Goal: Book appointment/travel/reservation

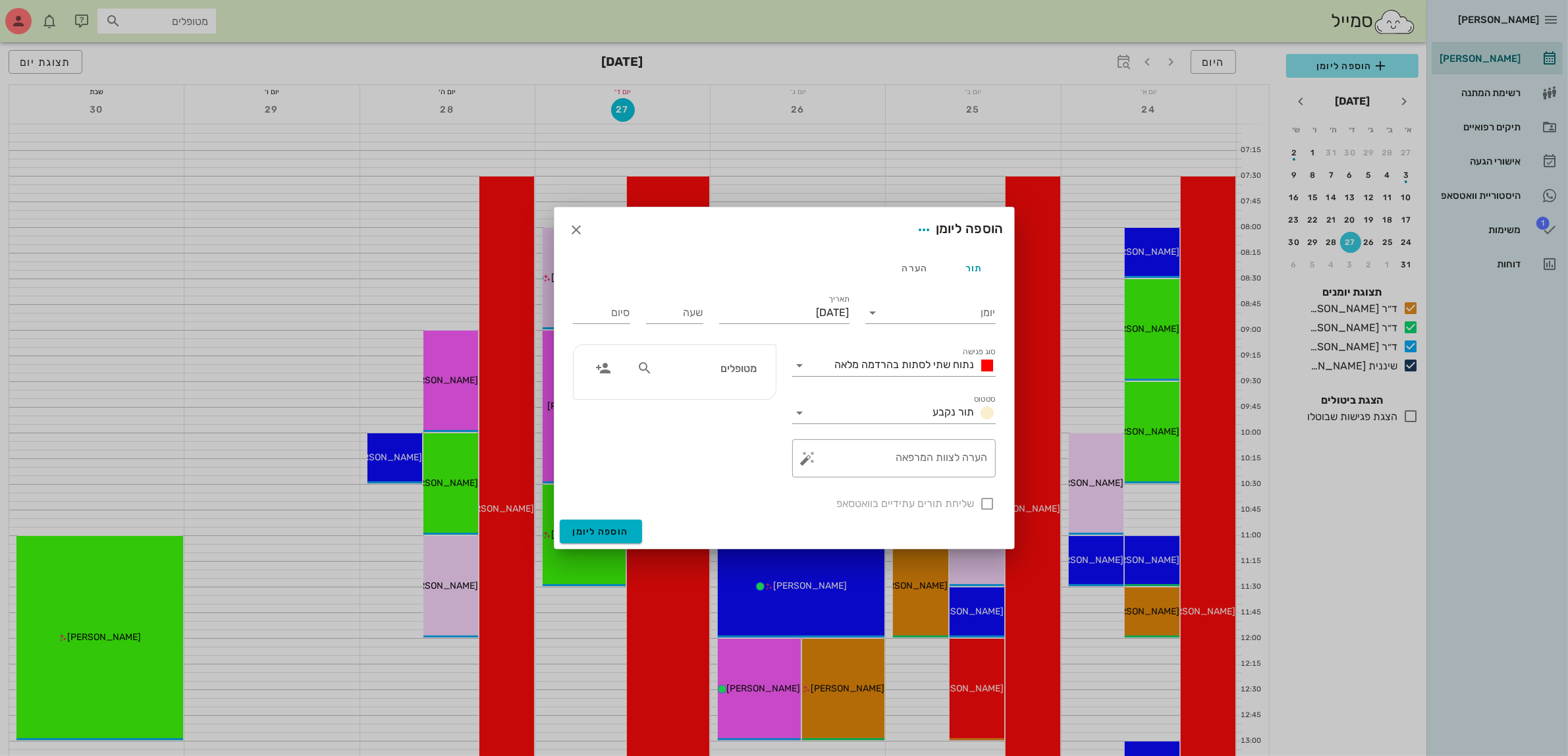
click at [698, 374] on input "מטופלים" at bounding box center [706, 368] width 101 height 17
type input "[PERSON_NAME]"
click at [728, 405] on div "0545773577" at bounding box center [705, 409] width 131 height 11
click at [950, 310] on input "יומן" at bounding box center [940, 313] width 112 height 21
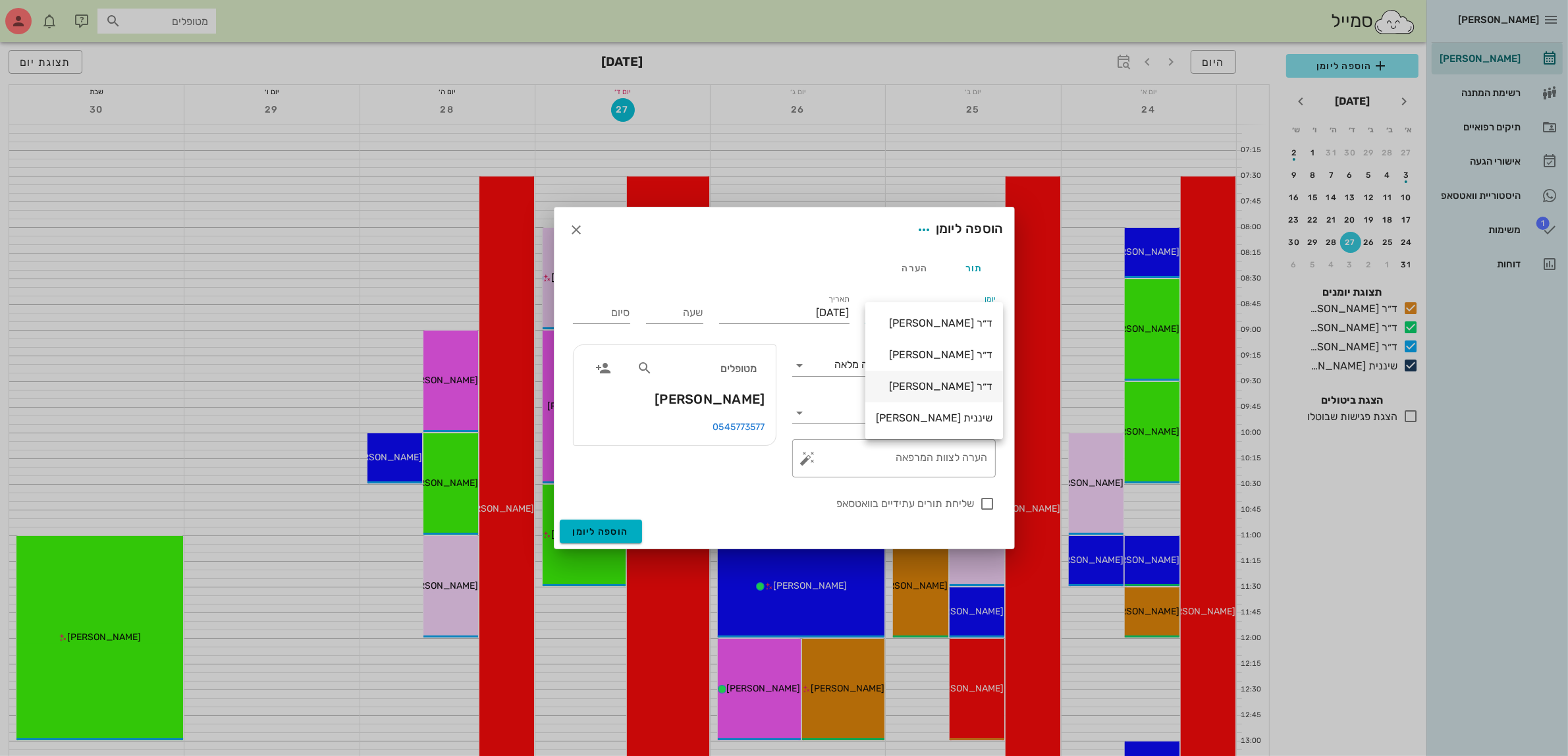
click at [949, 384] on div "ד״ר [PERSON_NAME]" at bounding box center [934, 386] width 117 height 12
click at [924, 367] on span "נתוח שתי לסתות בהרדמה מלאה" at bounding box center [905, 364] width 140 height 12
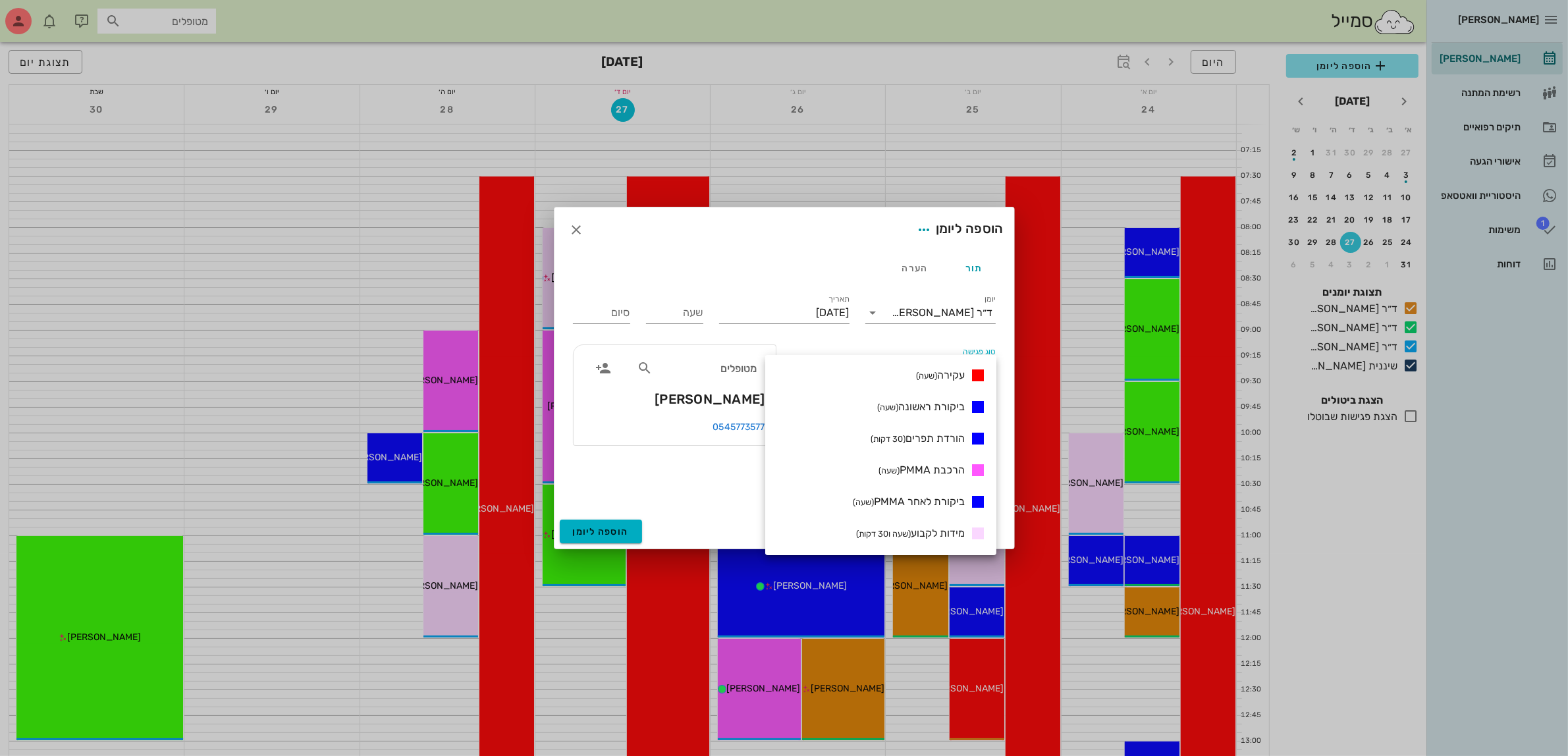
scroll to position [247, 0]
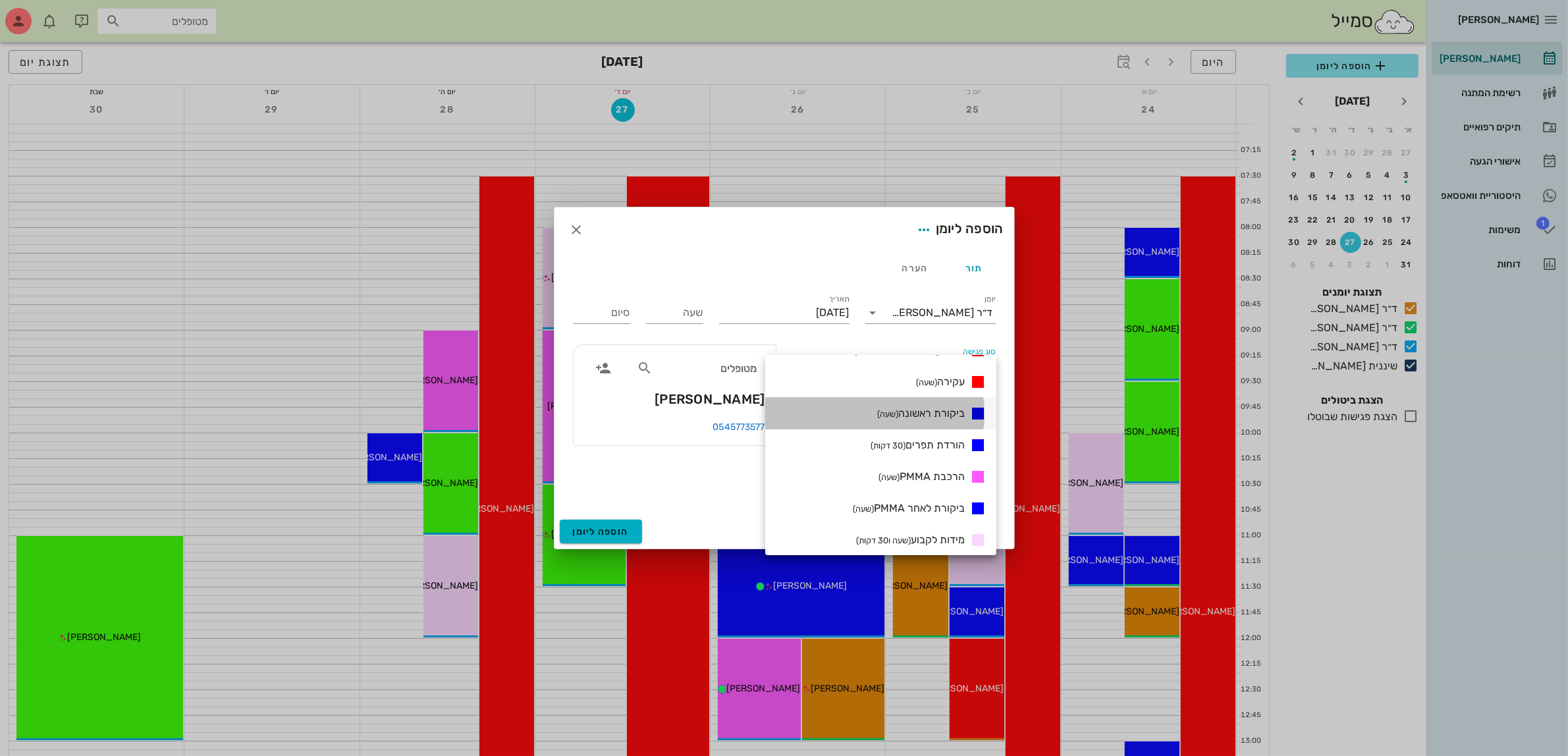
click at [929, 417] on span "ביקורת ראשונה (שעה)" at bounding box center [921, 413] width 88 height 12
type input "01:00"
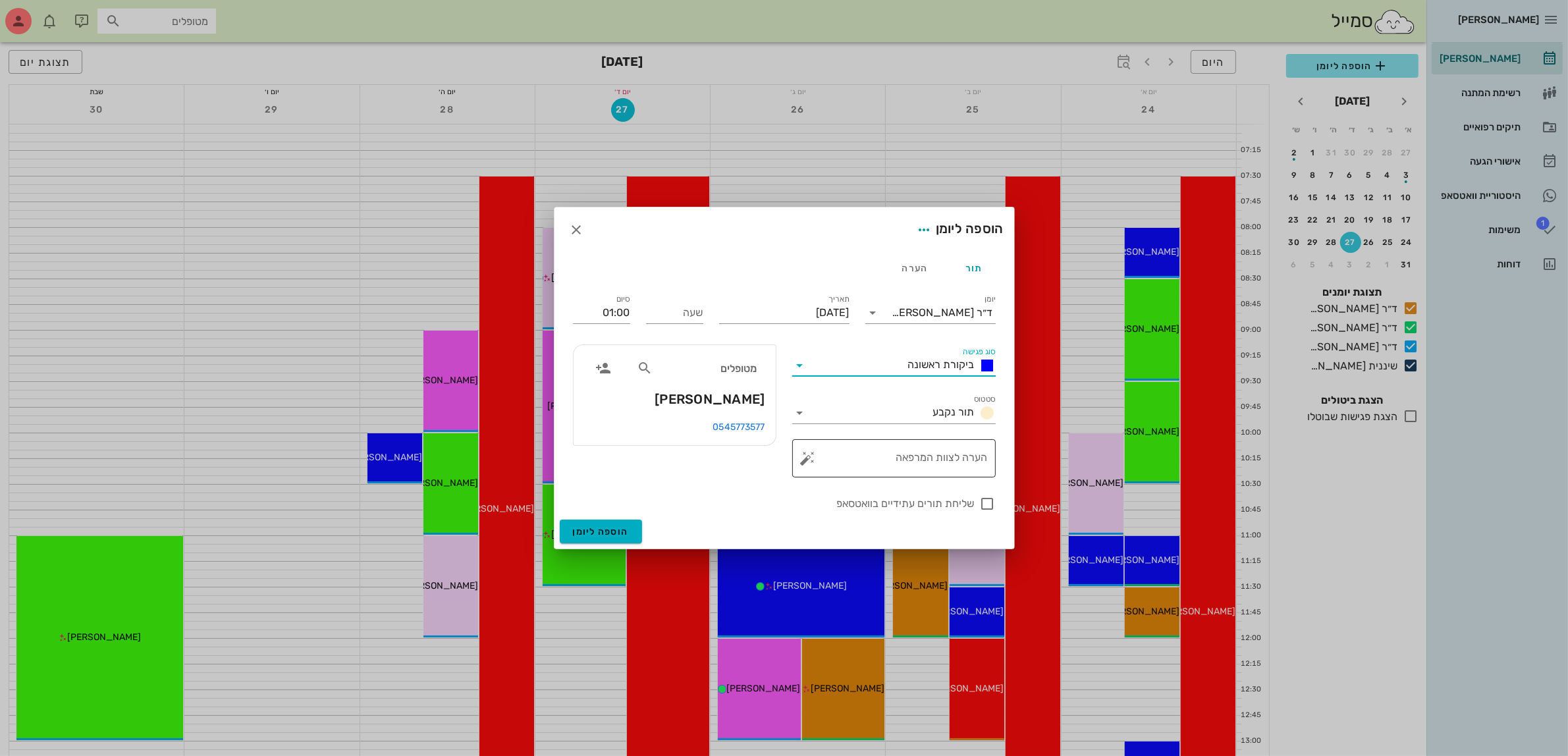
click at [932, 459] on textarea "הערה לצוות המרפאה" at bounding box center [899, 462] width 177 height 31
type textarea "ש"
type textarea "סידור שיקום עליונה"
click at [675, 316] on input "שעה" at bounding box center [675, 313] width 57 height 21
type input "14:00"
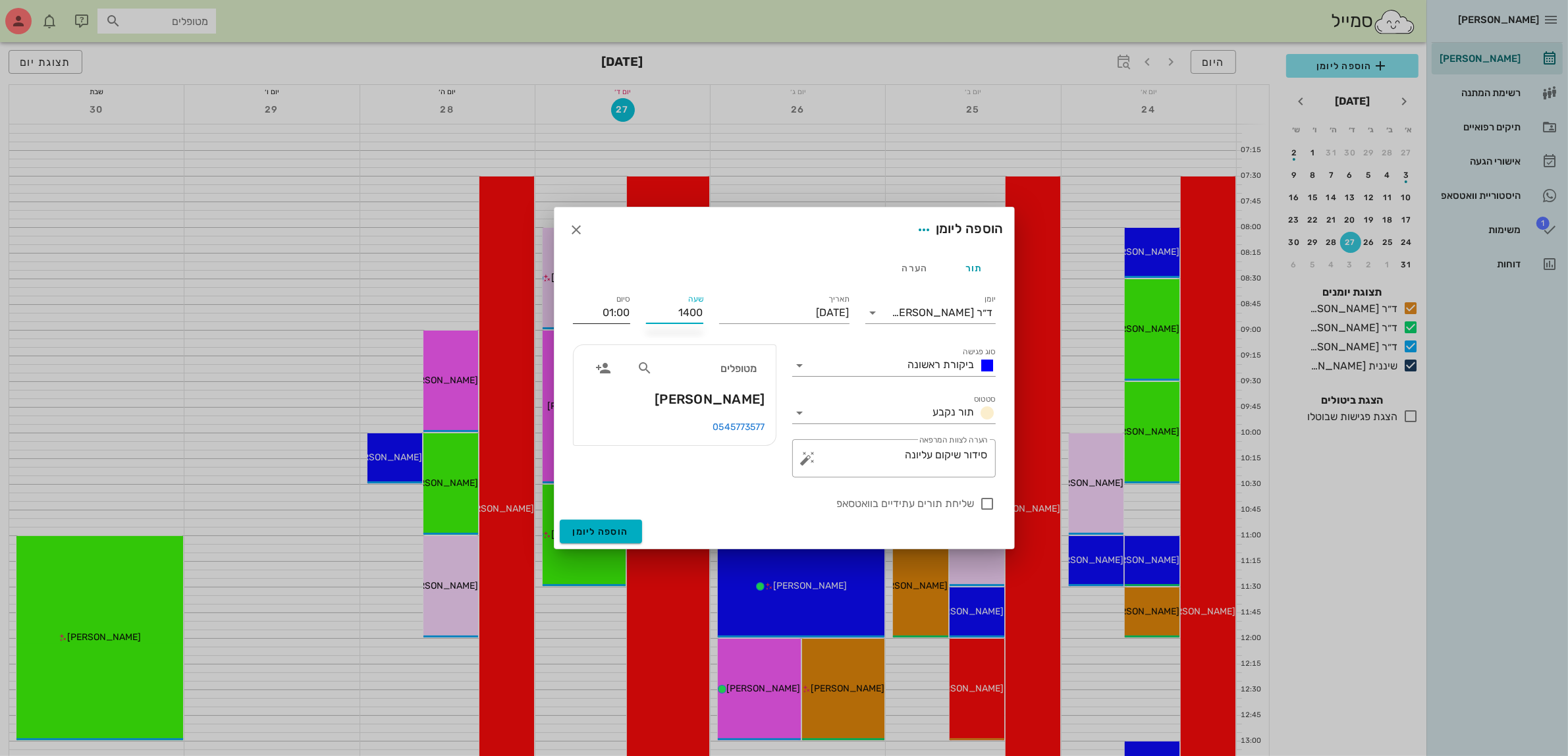
type input "15:00"
click at [596, 313] on input "15:00" at bounding box center [602, 313] width 57 height 21
click at [818, 314] on input "[DATE]" at bounding box center [784, 313] width 131 height 21
click at [709, 347] on icon "חודש הבא" at bounding box center [707, 344] width 16 height 16
click at [754, 417] on div "11" at bounding box center [756, 418] width 21 height 9
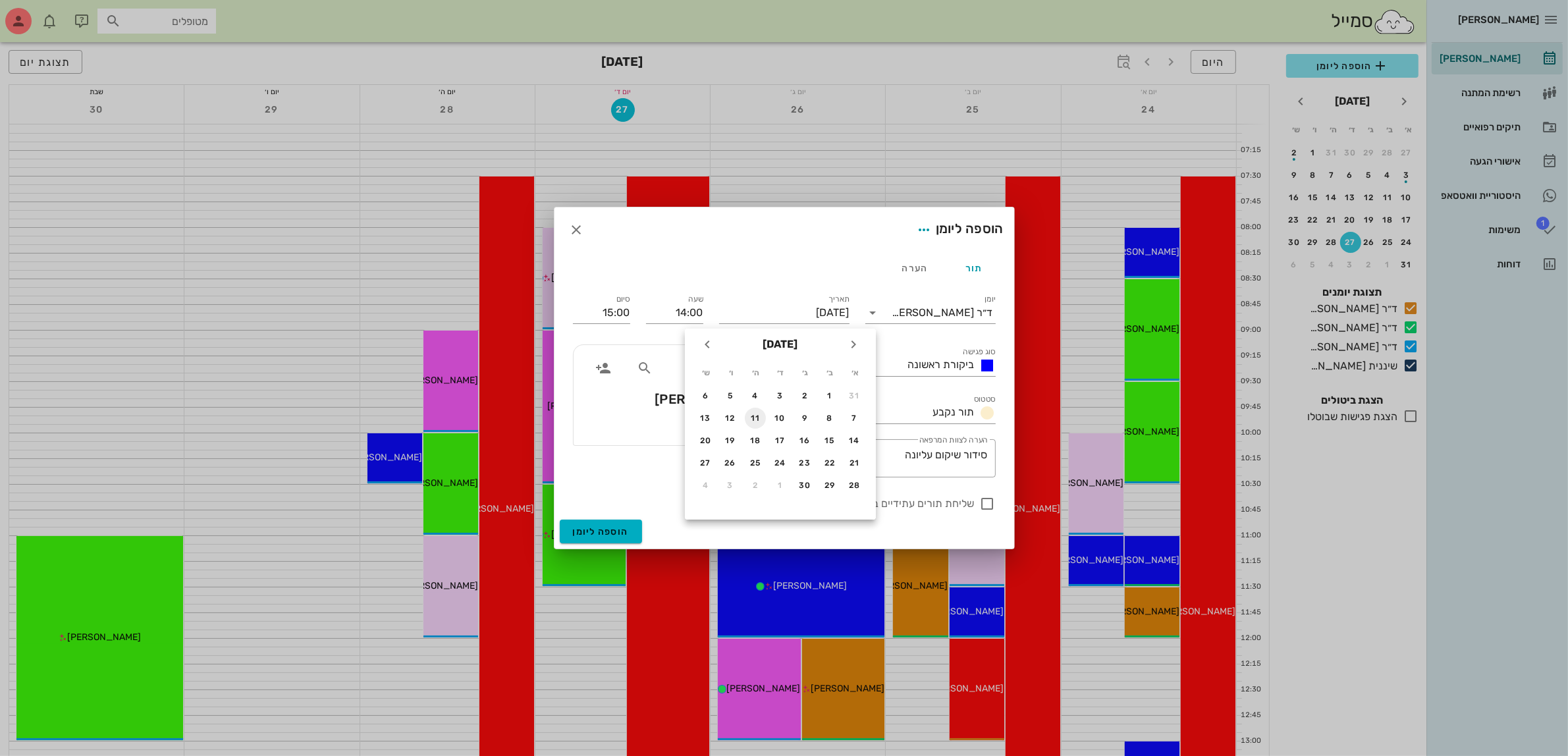
type input "[DATE]"
click at [985, 505] on div at bounding box center [987, 504] width 22 height 22
checkbox input "true"
click at [598, 535] on span "הוספה ליומן" at bounding box center [601, 532] width 56 height 12
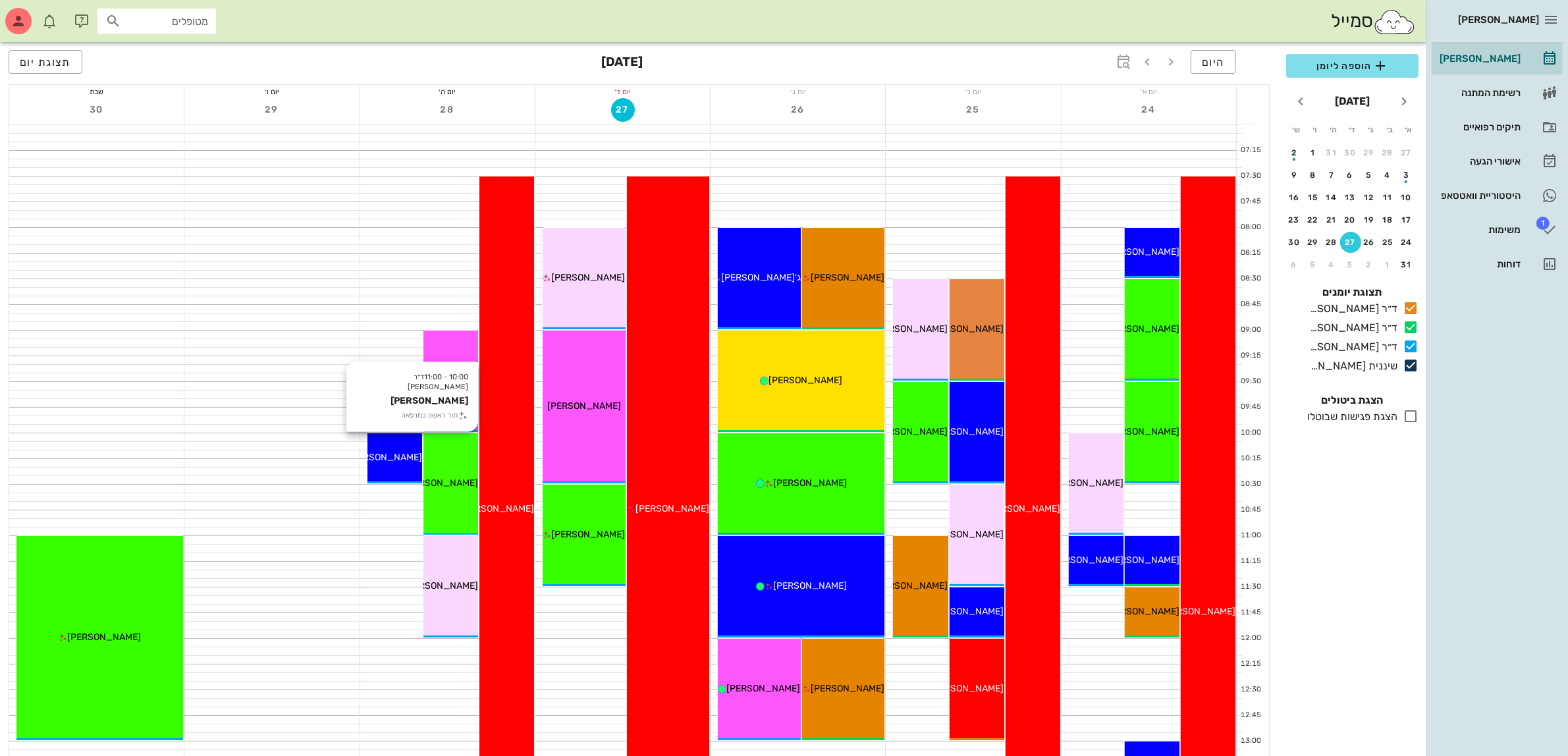
click at [453, 462] on div "10:00 - 11:00 ד״ר [PERSON_NAME] ג'[PERSON_NAME] תור ראשון במרפאה [PERSON_NAME]" at bounding box center [451, 484] width 55 height 101
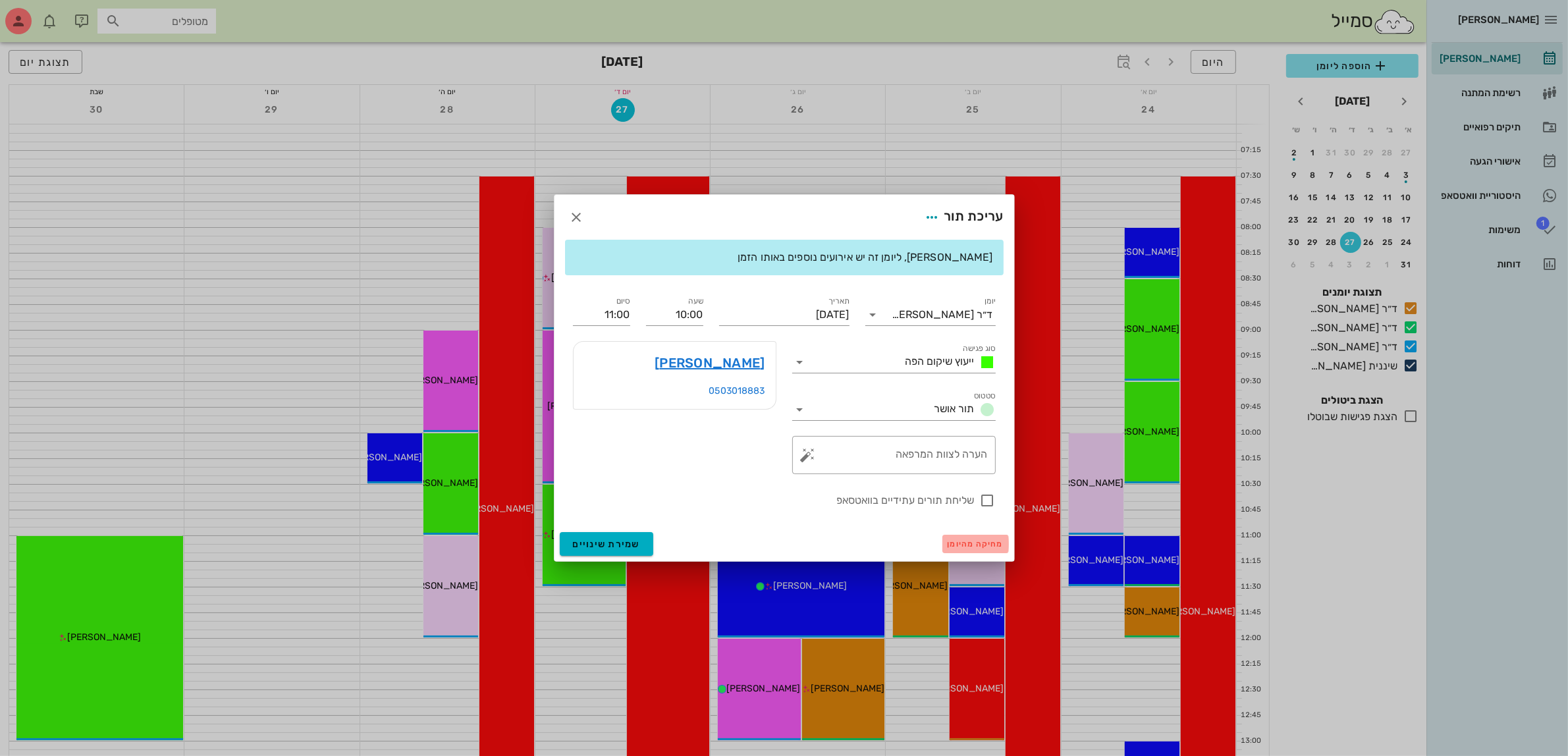
click at [962, 544] on span "מחיקה מהיומן" at bounding box center [976, 544] width 56 height 9
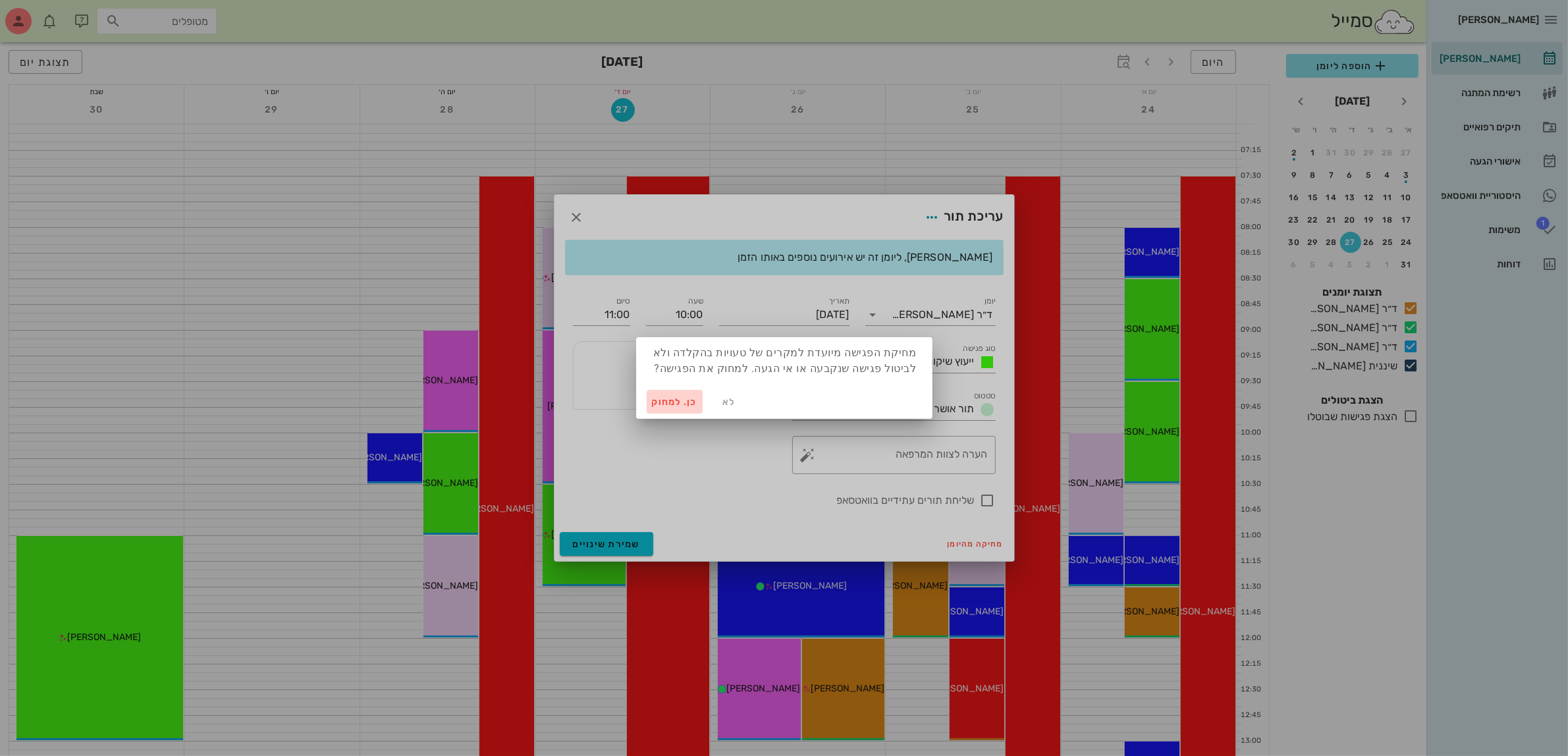
click at [689, 403] on span "כן. למחוק" at bounding box center [675, 403] width 46 height 12
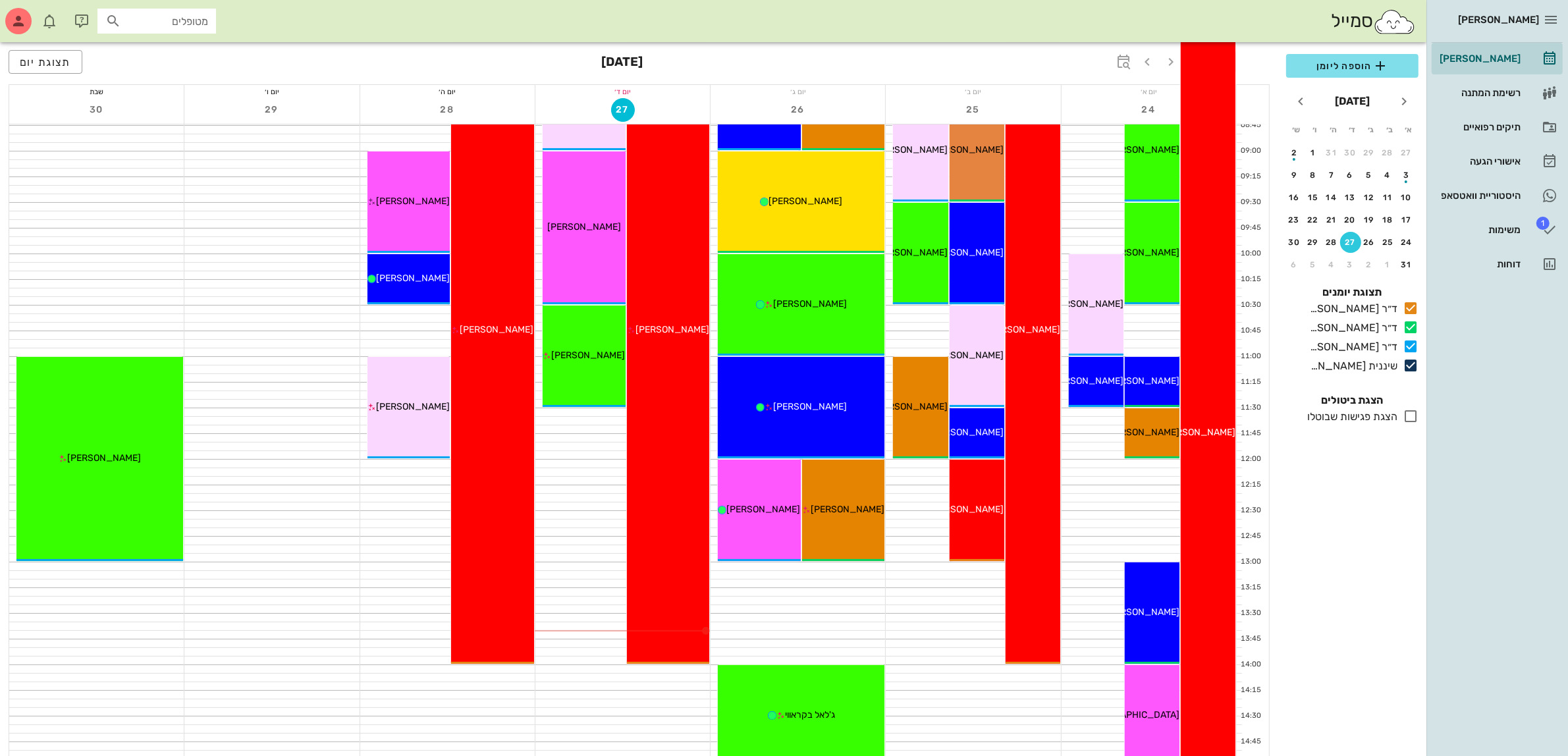
scroll to position [164, 0]
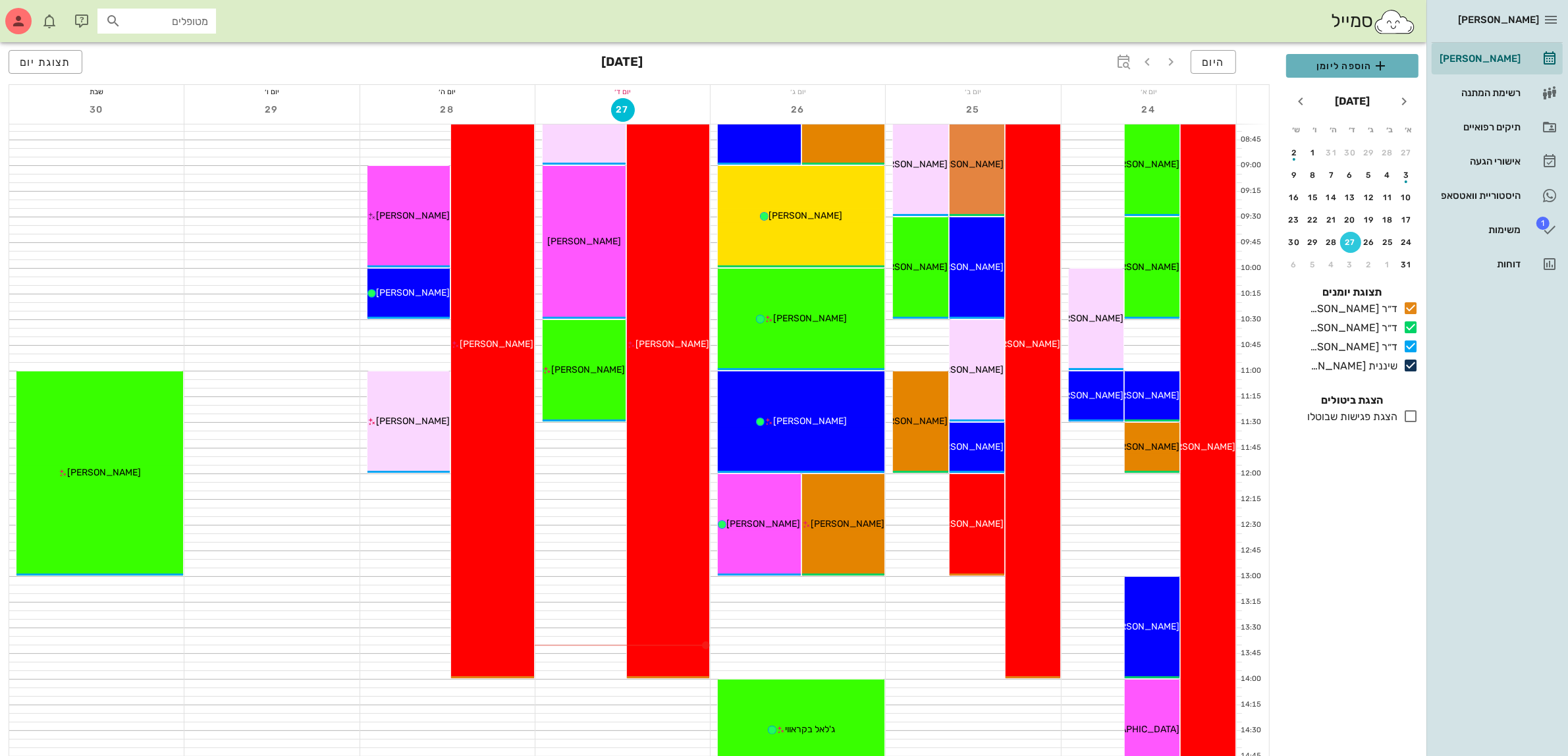
click at [1327, 64] on span "הוספה ליומן" at bounding box center [1353, 66] width 112 height 16
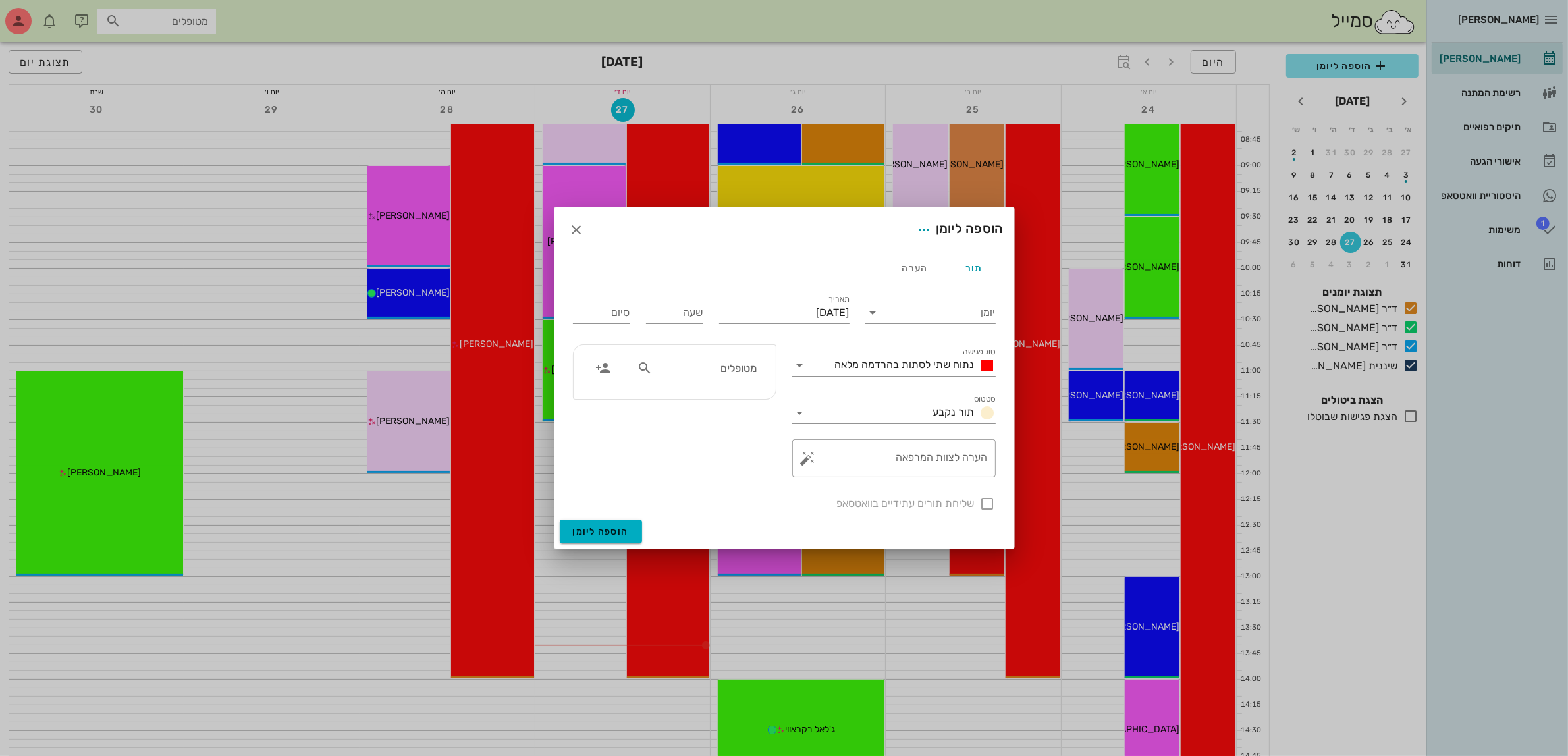
click at [710, 374] on input "מטופלים" at bounding box center [706, 368] width 101 height 17
type input "[PERSON_NAME]"
click at [708, 404] on div "0527871222" at bounding box center [706, 409] width 131 height 11
click at [954, 305] on input "יומן" at bounding box center [940, 313] width 112 height 21
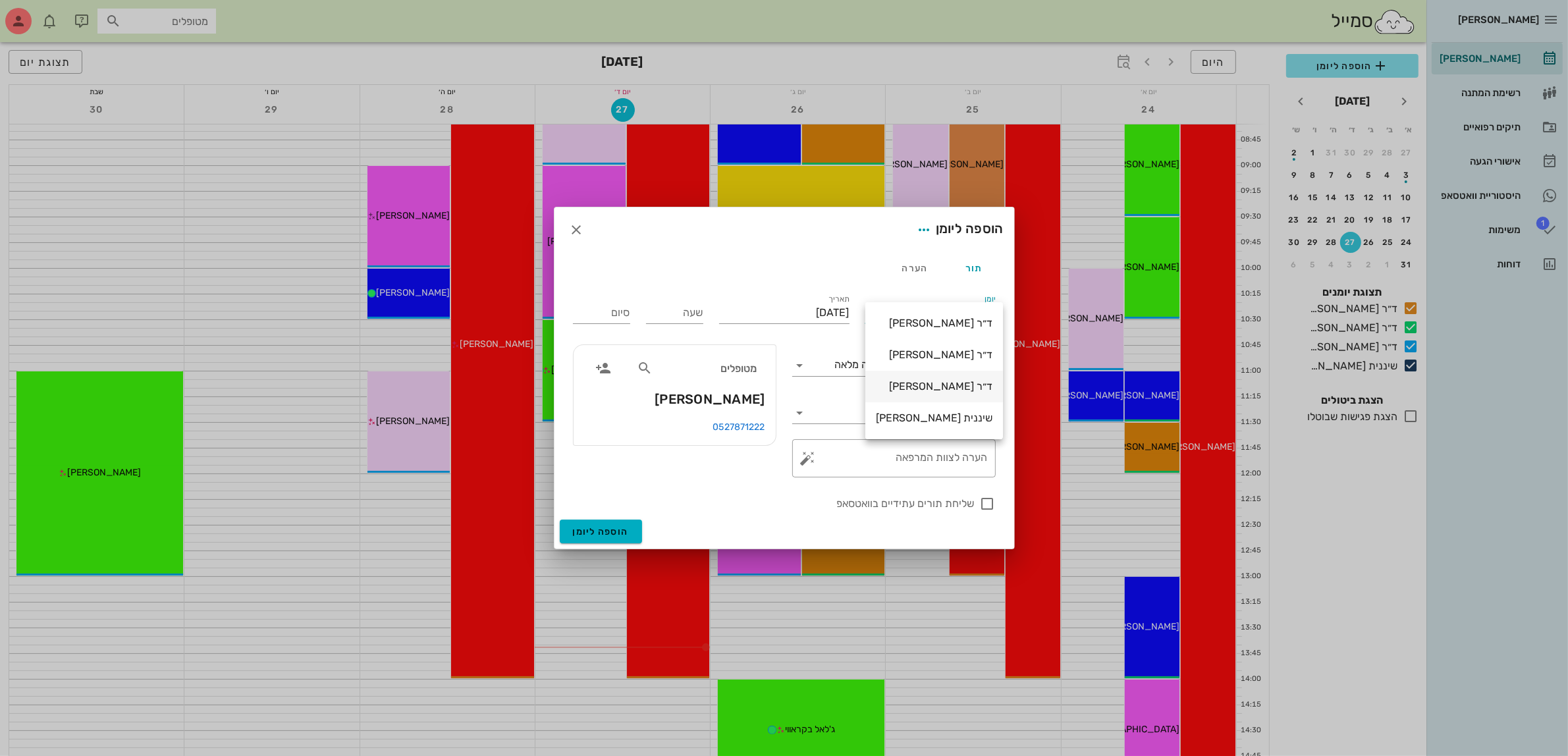
click at [940, 384] on div "ד״ר [PERSON_NAME]" at bounding box center [934, 386] width 117 height 12
click at [916, 366] on span "נתוח שתי לסתות בהרדמה מלאה" at bounding box center [905, 364] width 140 height 12
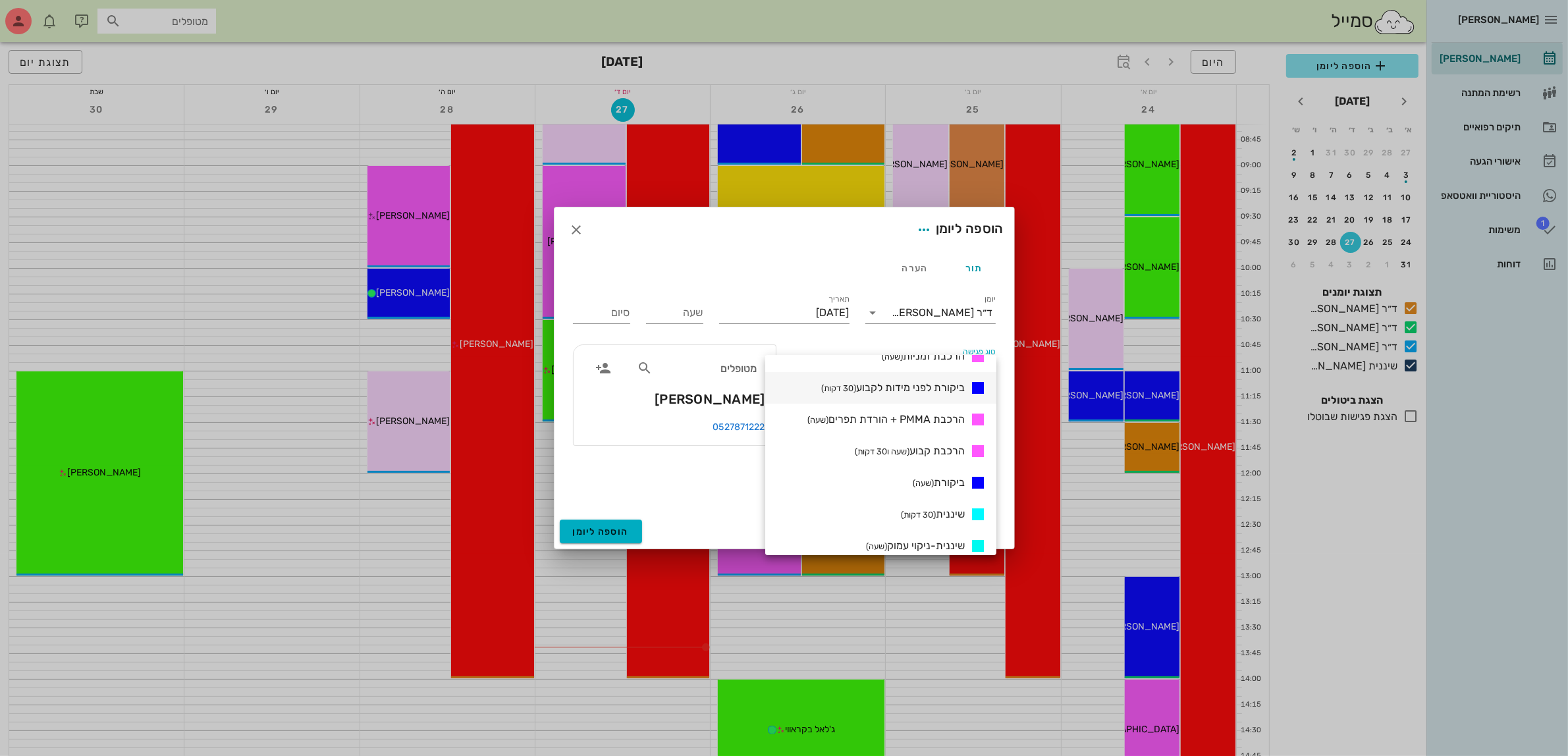
scroll to position [741, 0]
click at [921, 390] on span "ייעוץ שיקום הפה (שעה)" at bounding box center [920, 393] width 90 height 12
type input "01:00"
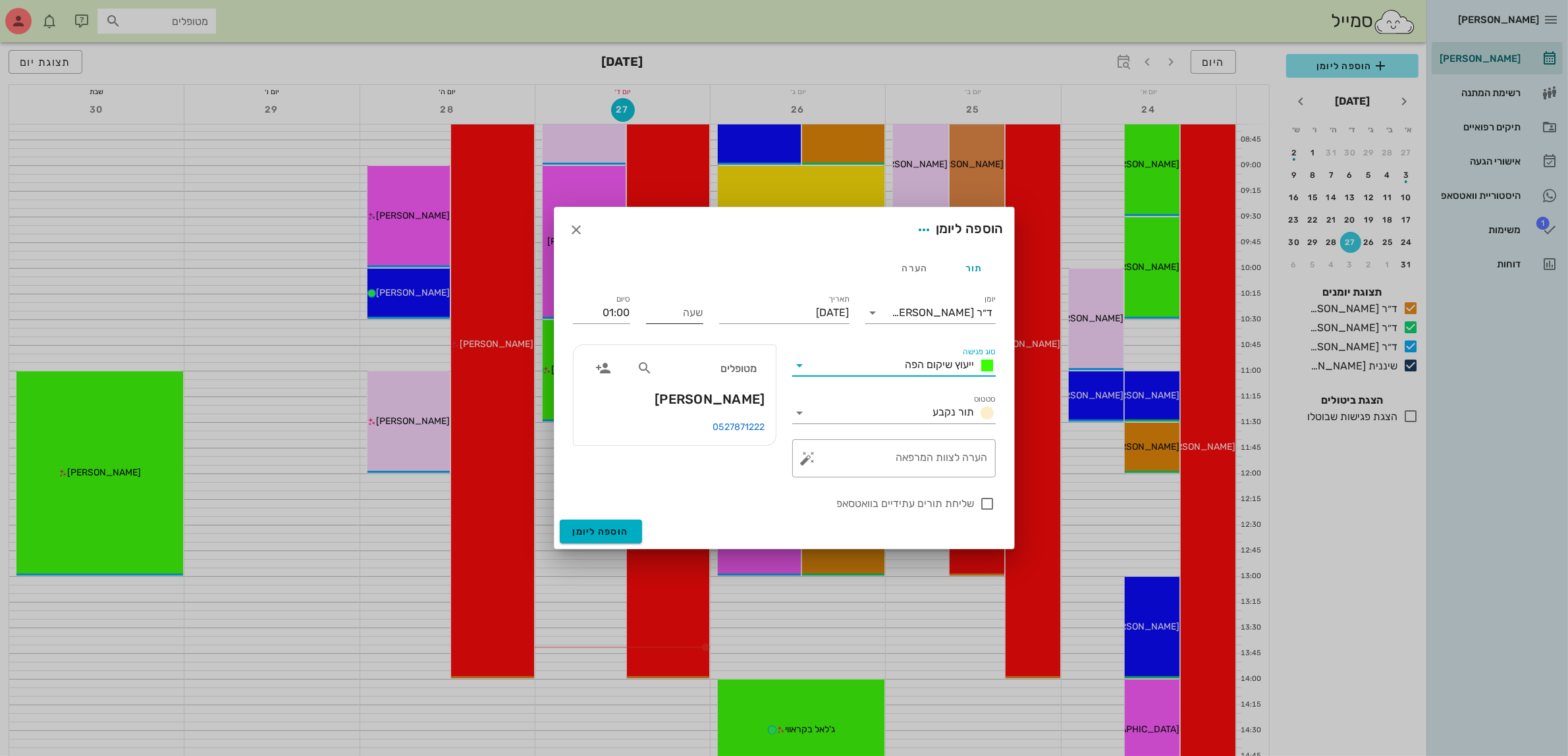
click at [673, 310] on input "שעה" at bounding box center [675, 313] width 57 height 21
type input "10:30"
type input "11:30"
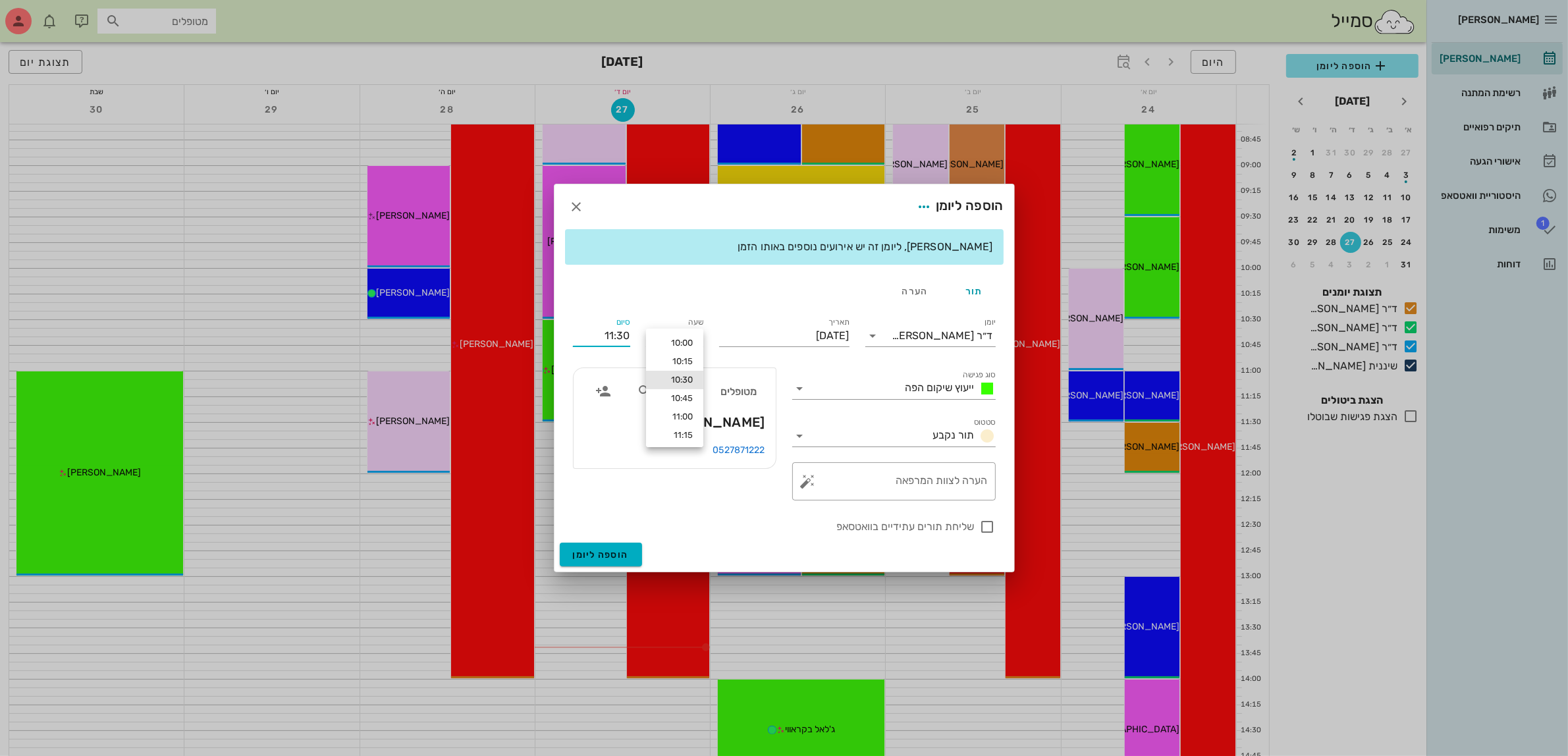
click at [623, 314] on div "סיום 11:30" at bounding box center [601, 334] width 73 height 53
click at [942, 488] on textarea "הערה לצוות המרפאה" at bounding box center [899, 485] width 177 height 31
type textarea "יעוץ [PERSON_NAME]"
click at [992, 523] on div at bounding box center [987, 527] width 22 height 22
checkbox input "true"
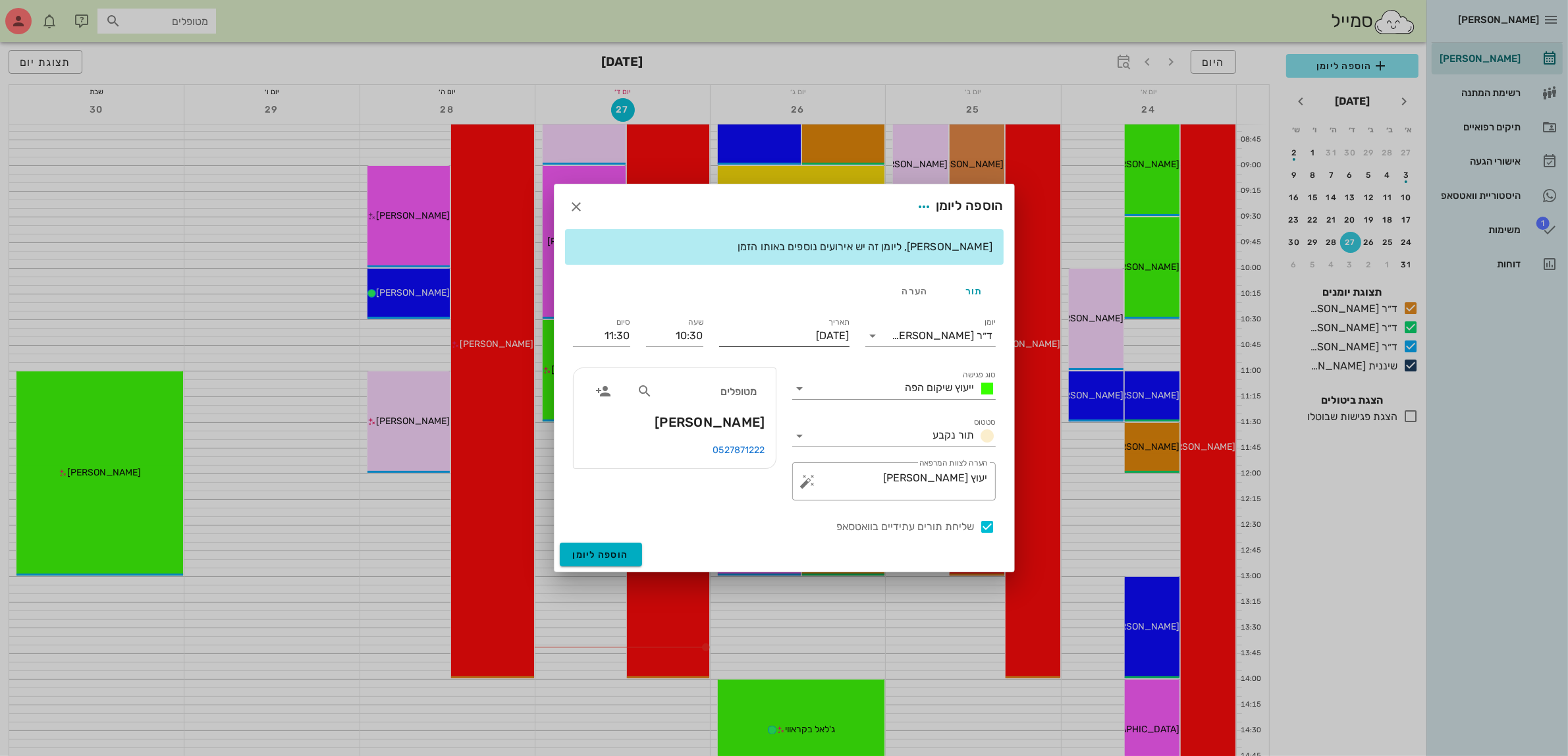
click at [796, 337] on input "[DATE]" at bounding box center [784, 336] width 131 height 21
click at [754, 504] on div "28" at bounding box center [756, 508] width 21 height 9
type input "[DATE]"
click at [613, 557] on span "הוספה ליומן" at bounding box center [601, 555] width 56 height 12
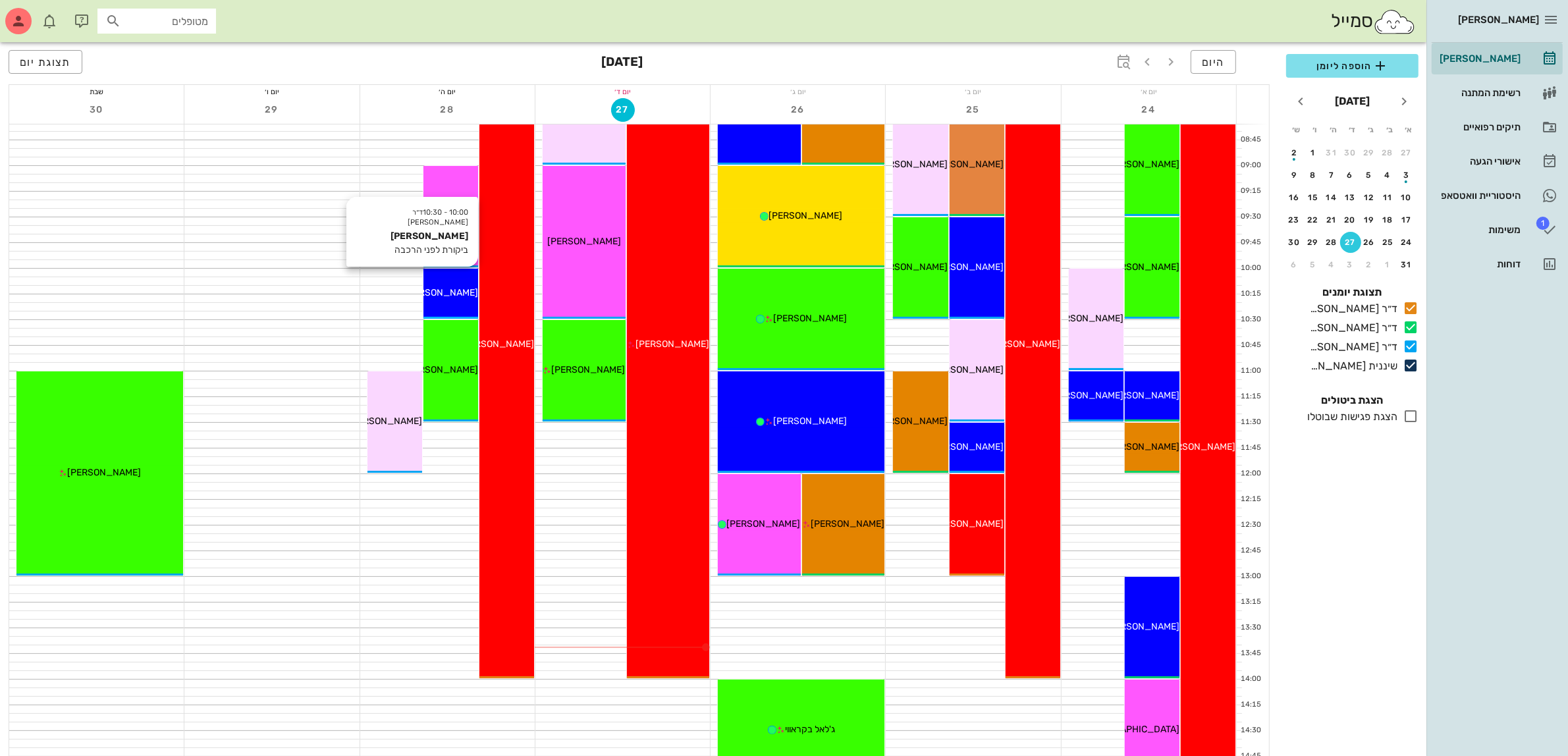
click at [445, 298] on div "[PERSON_NAME]" at bounding box center [451, 293] width 55 height 14
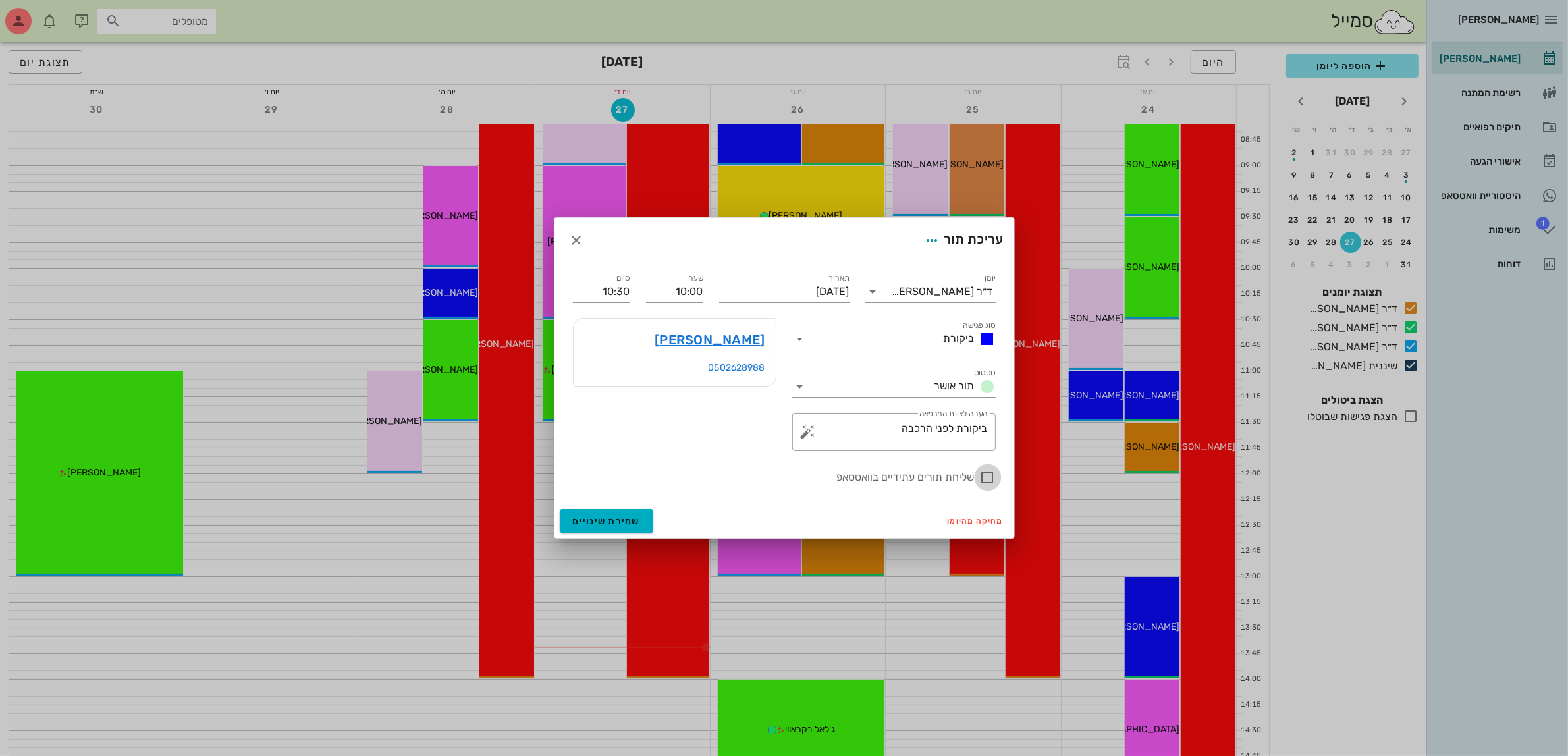
click at [986, 478] on div at bounding box center [987, 477] width 22 height 22
checkbox input "true"
click at [587, 514] on button "שמירת שינויים" at bounding box center [607, 521] width 94 height 24
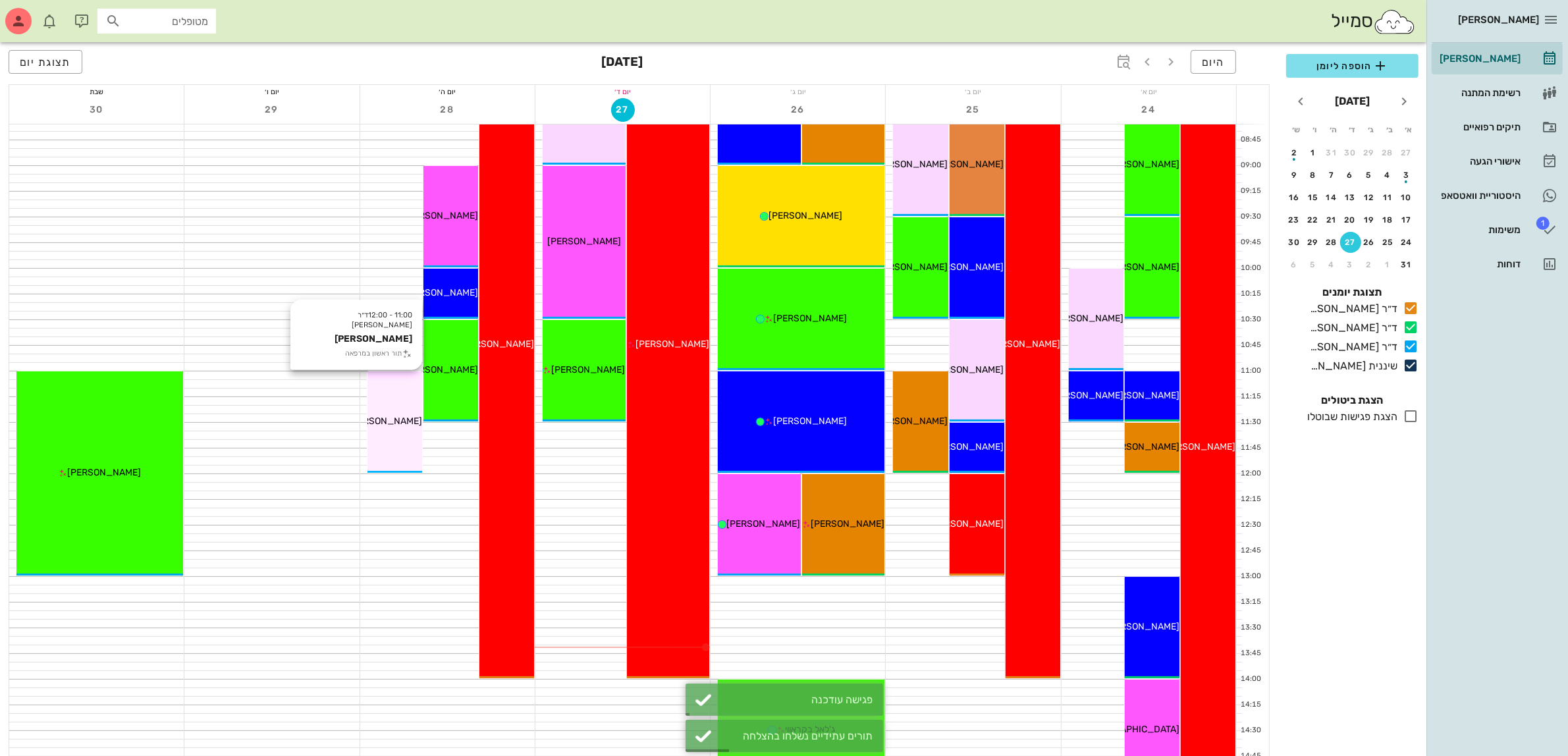
click at [398, 422] on span "[PERSON_NAME]" at bounding box center [385, 422] width 74 height 12
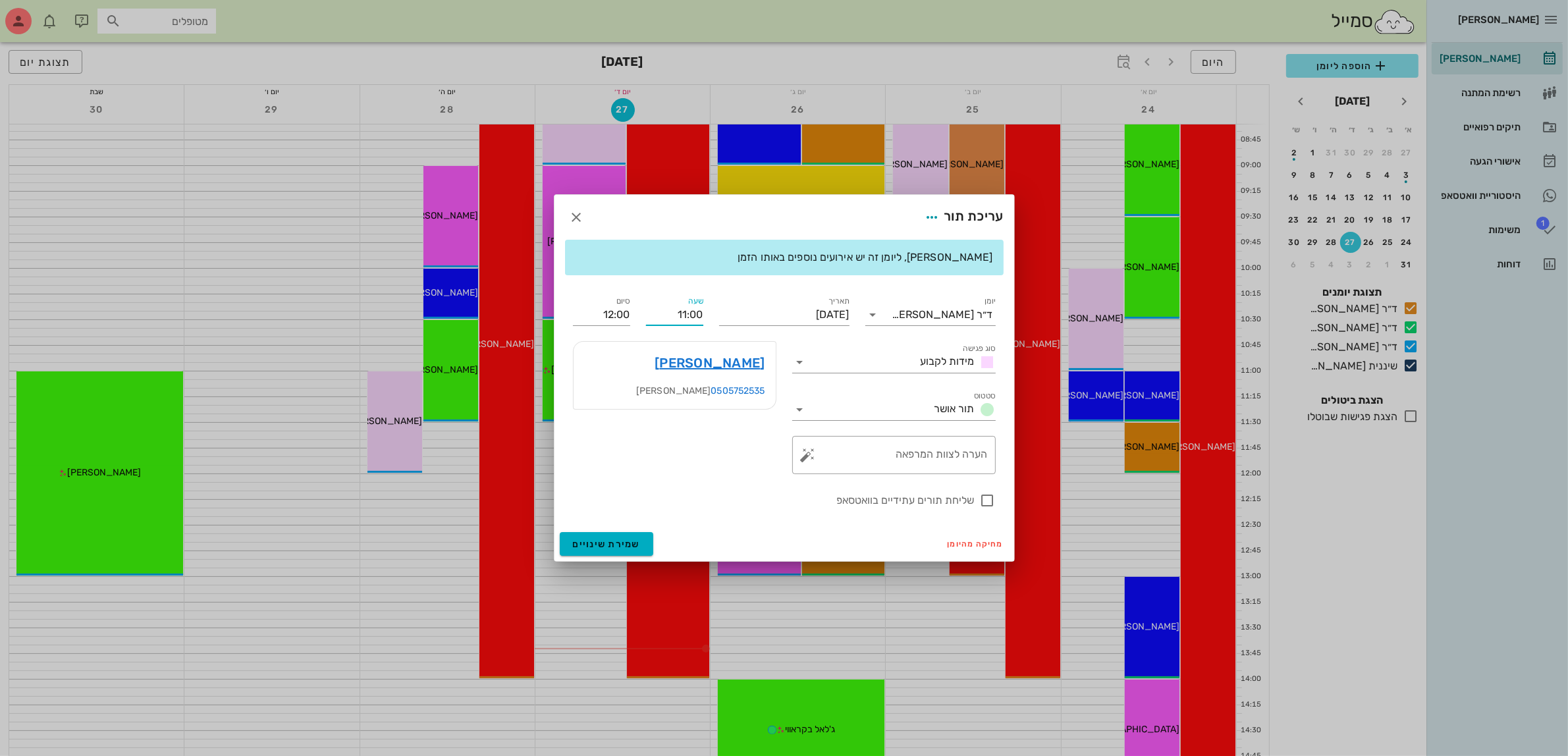
click at [678, 317] on input "11:00" at bounding box center [675, 315] width 57 height 21
click at [674, 409] on div "11:30" at bounding box center [674, 413] width 36 height 11
type input "11:30"
type input "12:30"
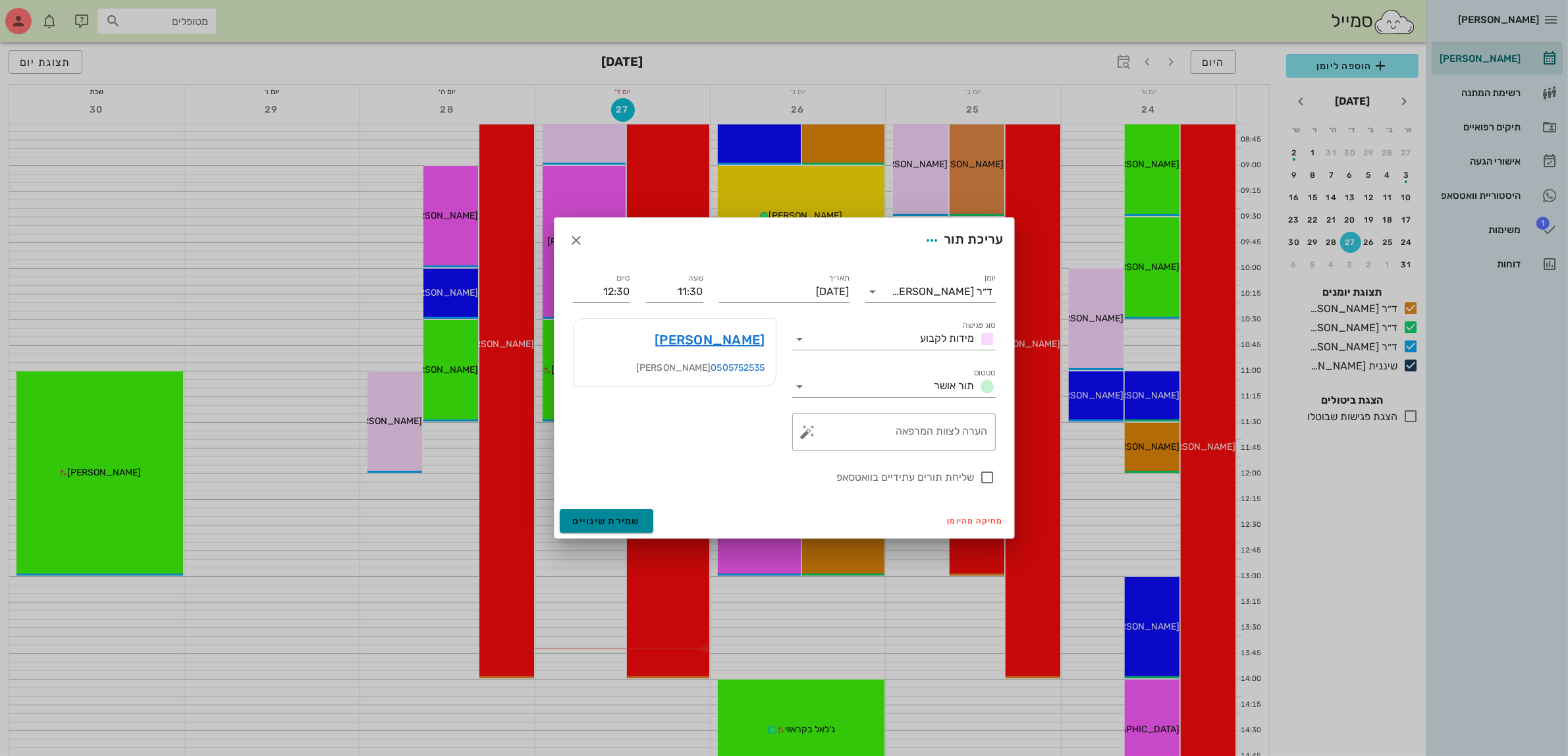
click at [609, 521] on span "שמירת שינויים" at bounding box center [607, 522] width 68 height 12
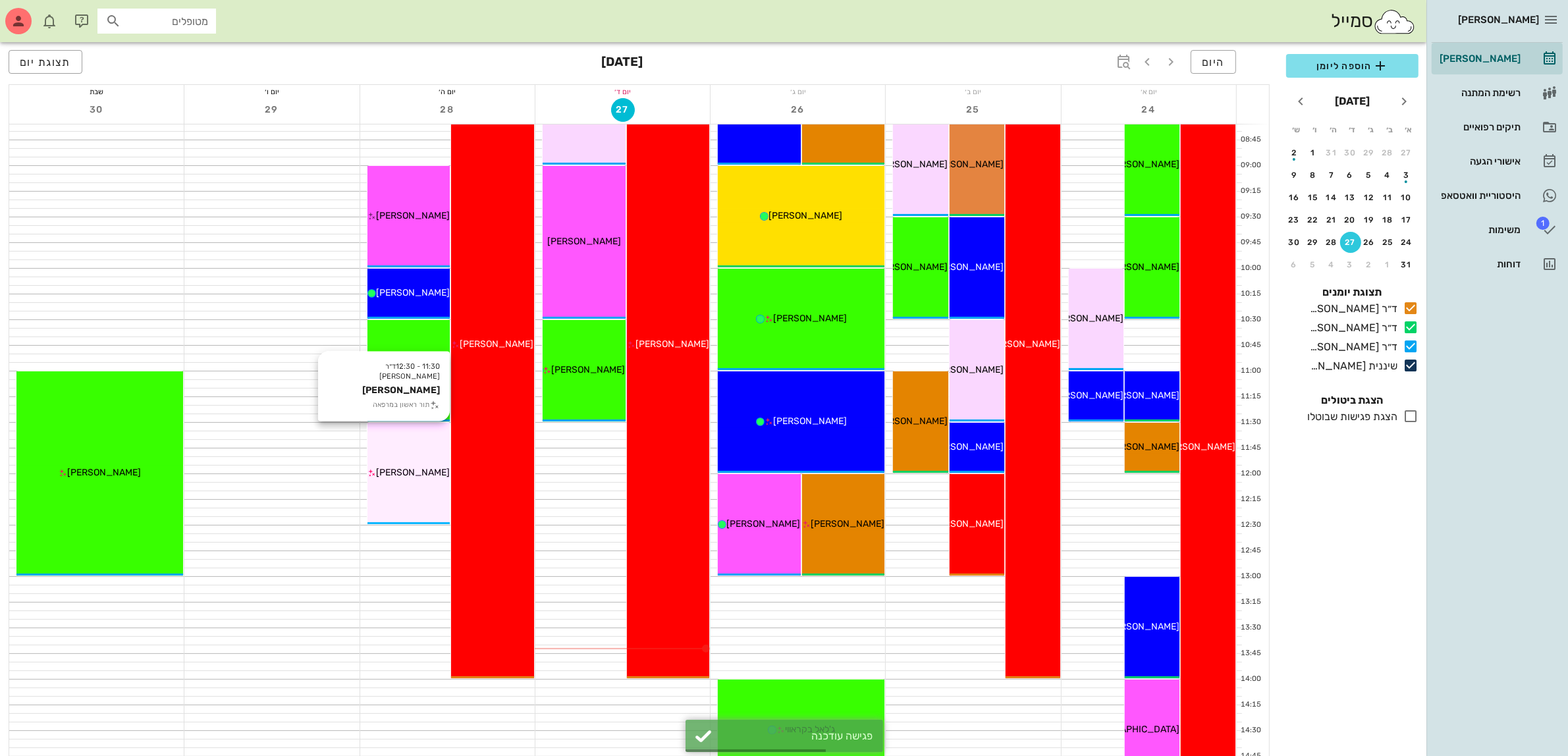
click at [416, 474] on span "[PERSON_NAME]" at bounding box center [413, 472] width 74 height 12
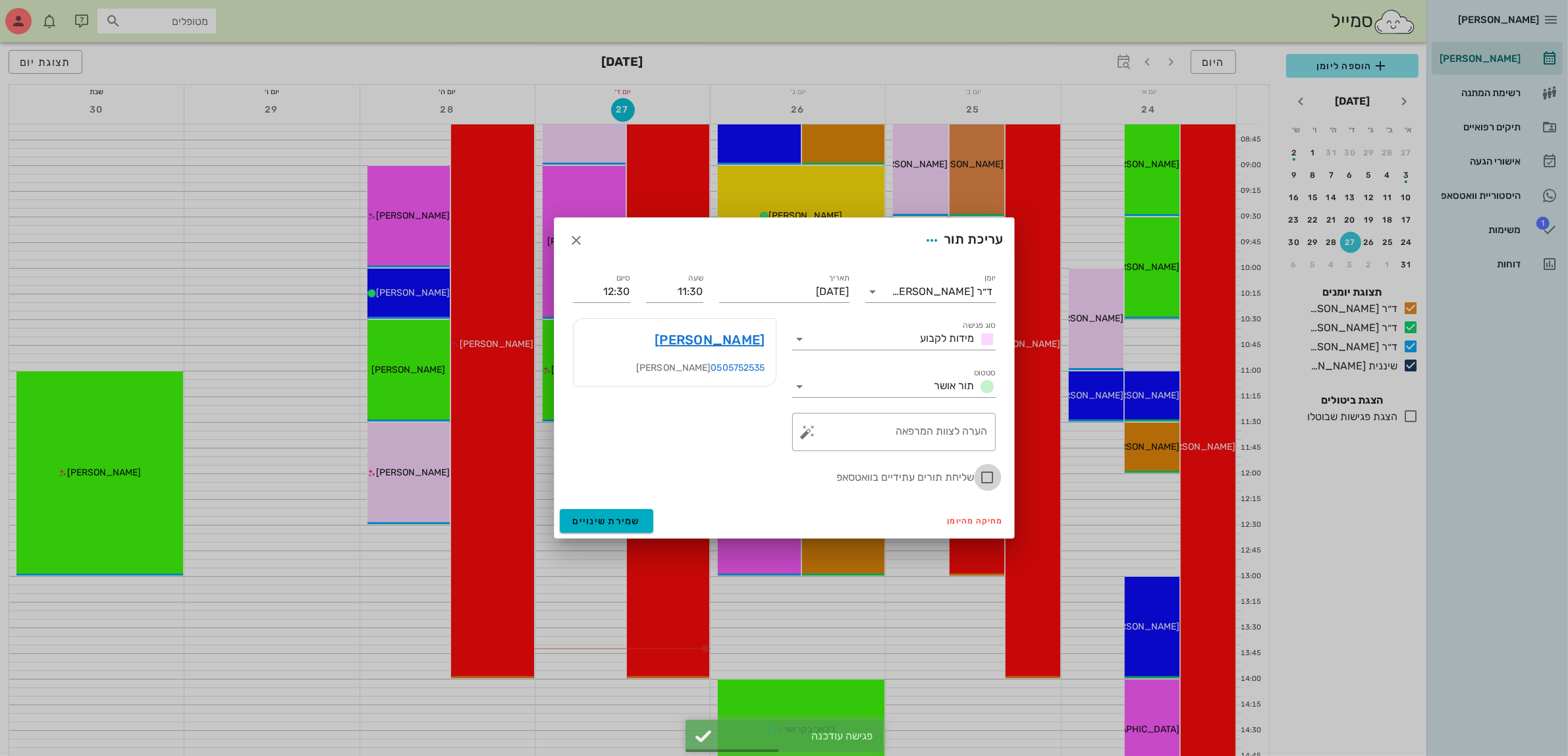
click at [982, 476] on div at bounding box center [987, 477] width 22 height 22
checkbox input "true"
click at [603, 523] on span "שמירת שינויים" at bounding box center [607, 522] width 68 height 12
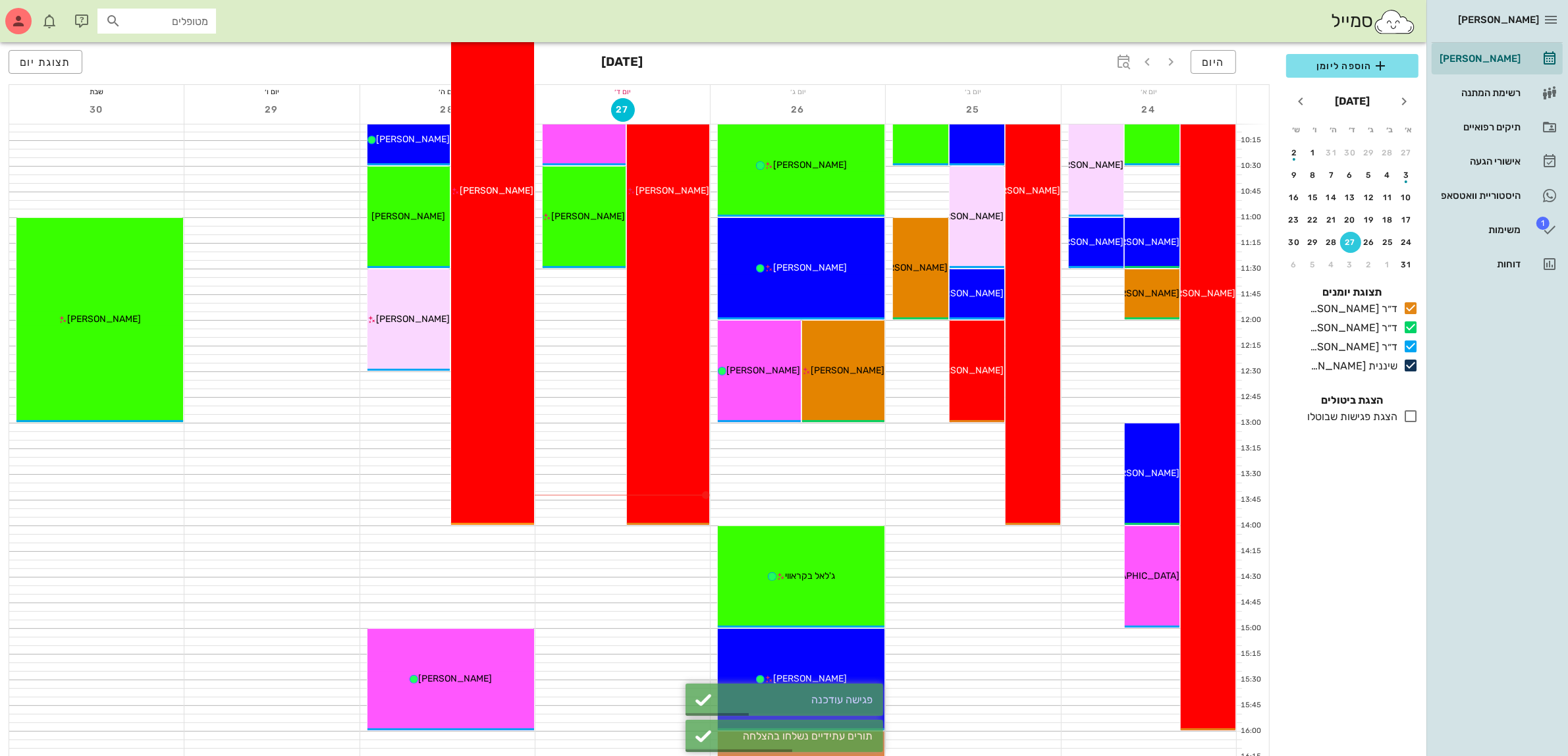
scroll to position [330, 0]
